Goal: Check status: Check status

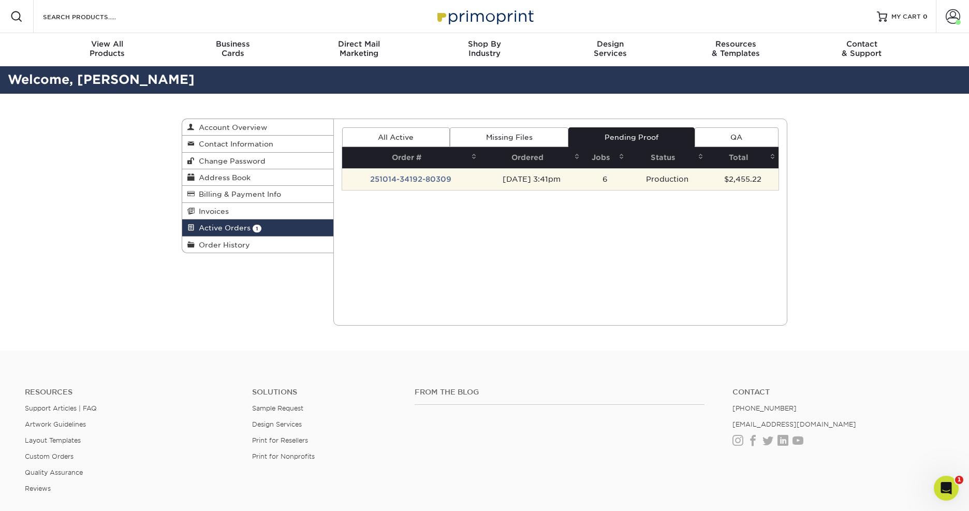
click at [395, 175] on td "251014-34192-80309" at bounding box center [411, 179] width 138 height 22
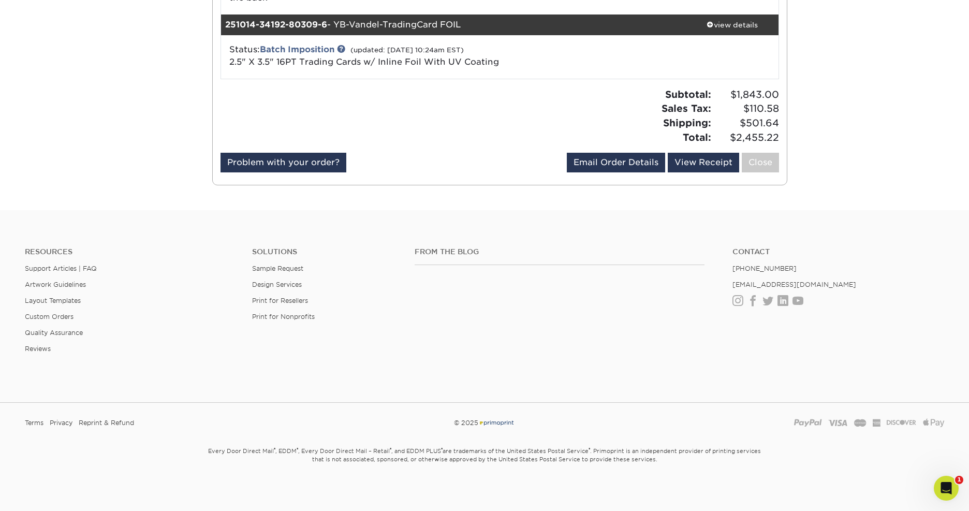
scroll to position [524, 0]
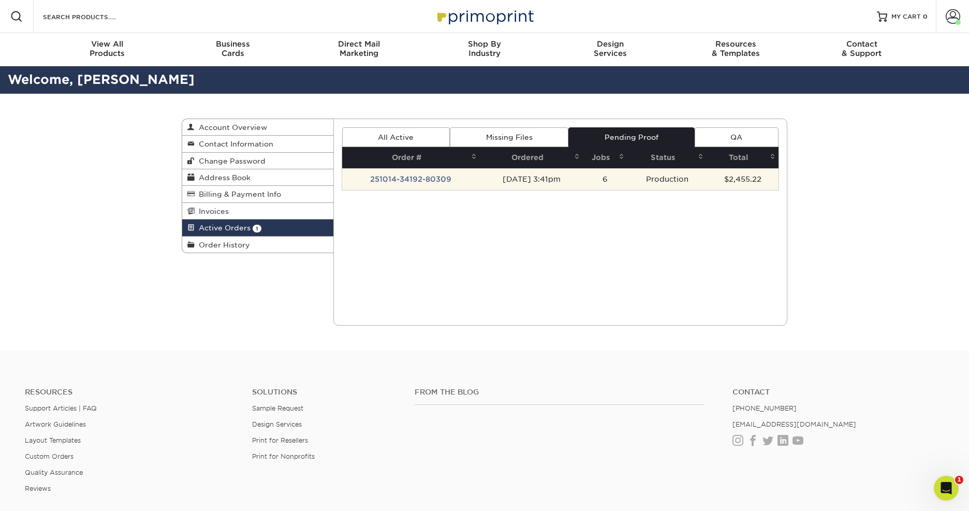
click at [402, 176] on td "251014-34192-80309" at bounding box center [411, 179] width 138 height 22
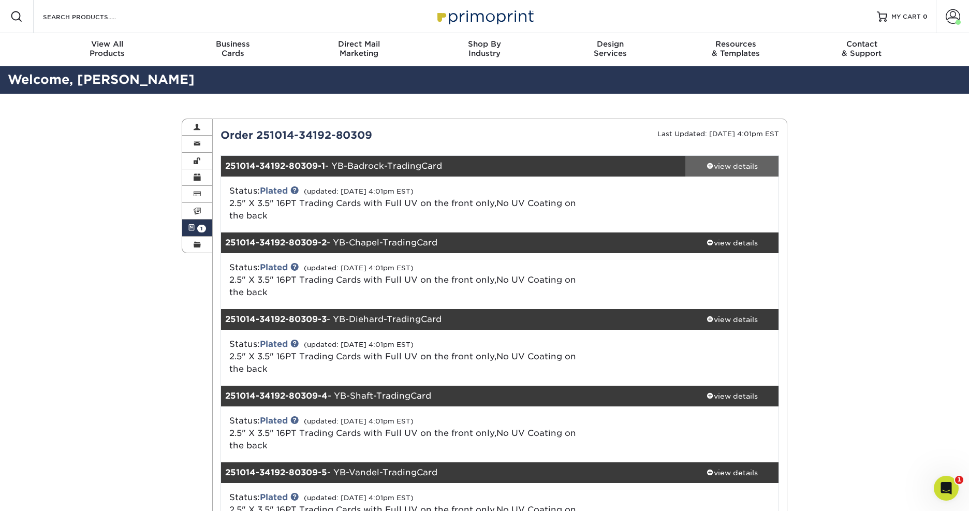
click at [738, 167] on div "view details" at bounding box center [731, 166] width 93 height 10
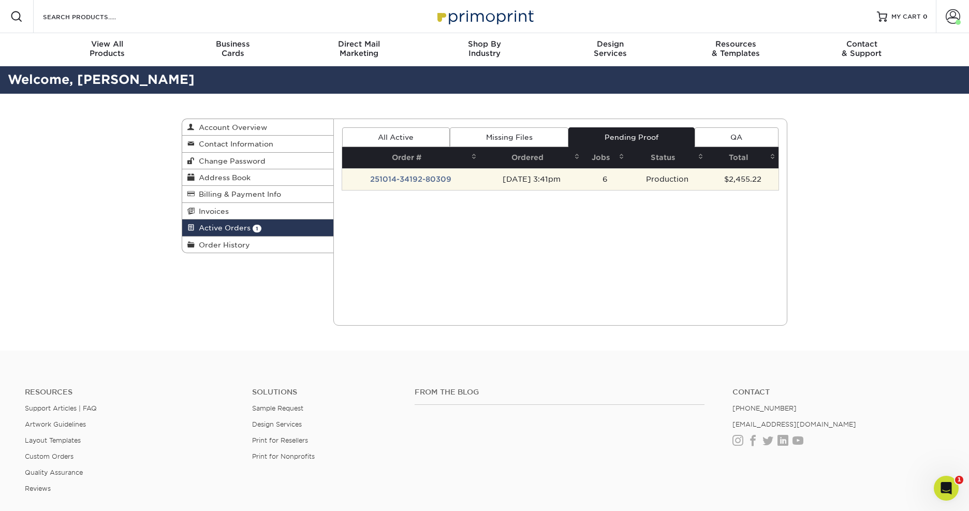
click at [395, 176] on td "251014-34192-80309" at bounding box center [411, 179] width 138 height 22
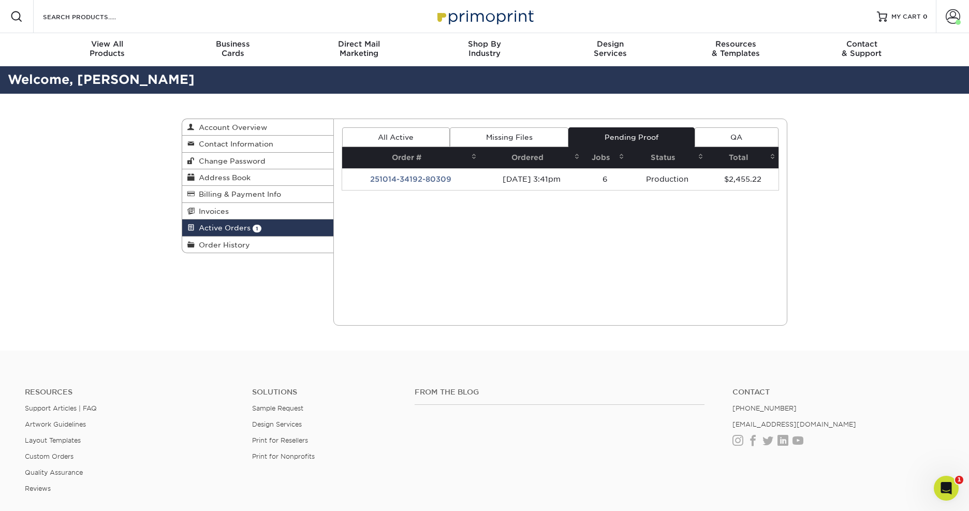
click at [378, 178] on td "251014-34192-80309" at bounding box center [411, 179] width 138 height 22
